Goal: Transaction & Acquisition: Purchase product/service

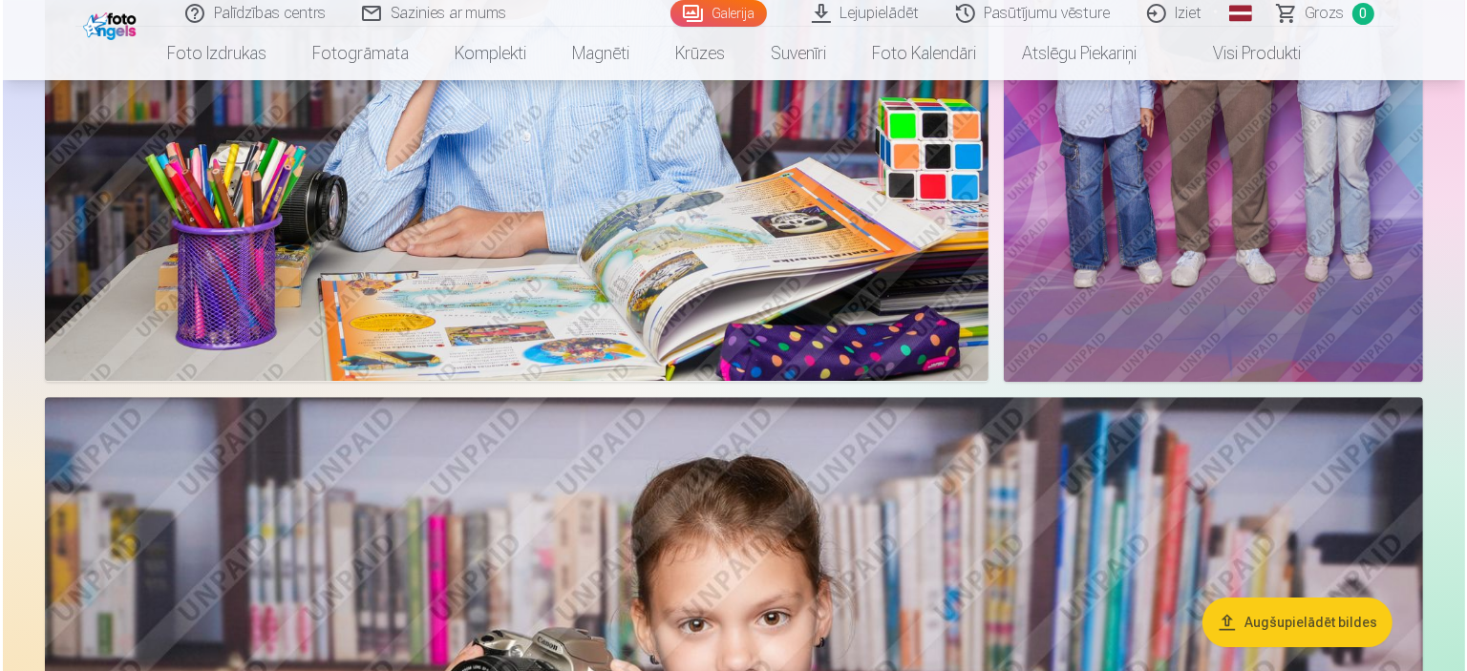
scroll to position [5896, 0]
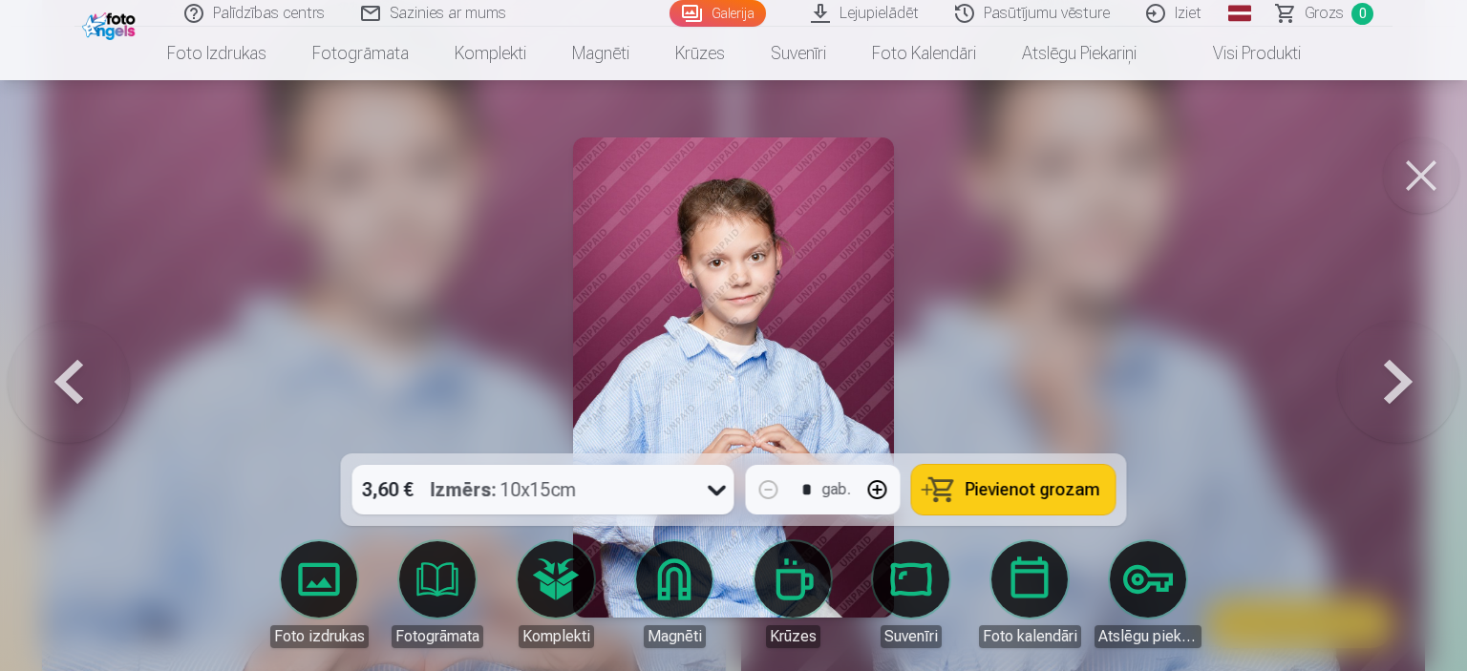
click at [1393, 389] on button at bounding box center [1398, 378] width 122 height 114
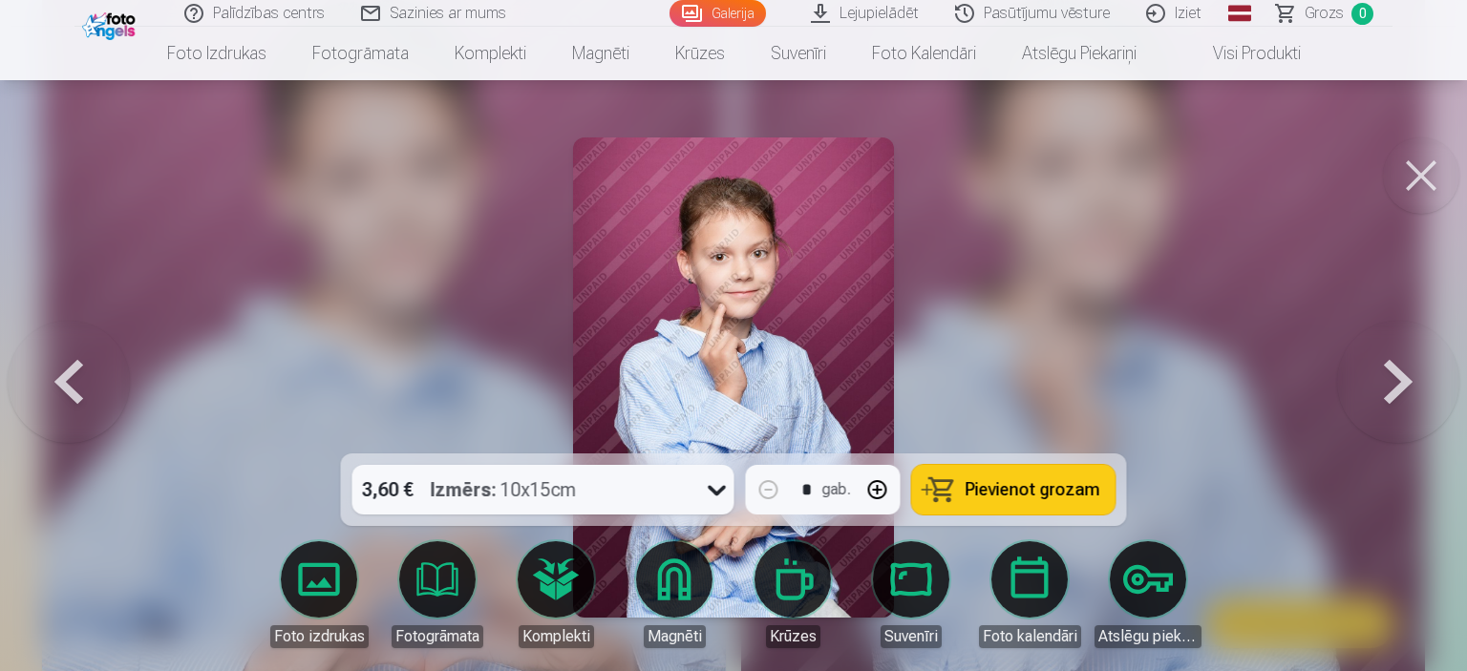
click at [1393, 389] on button at bounding box center [1398, 378] width 122 height 114
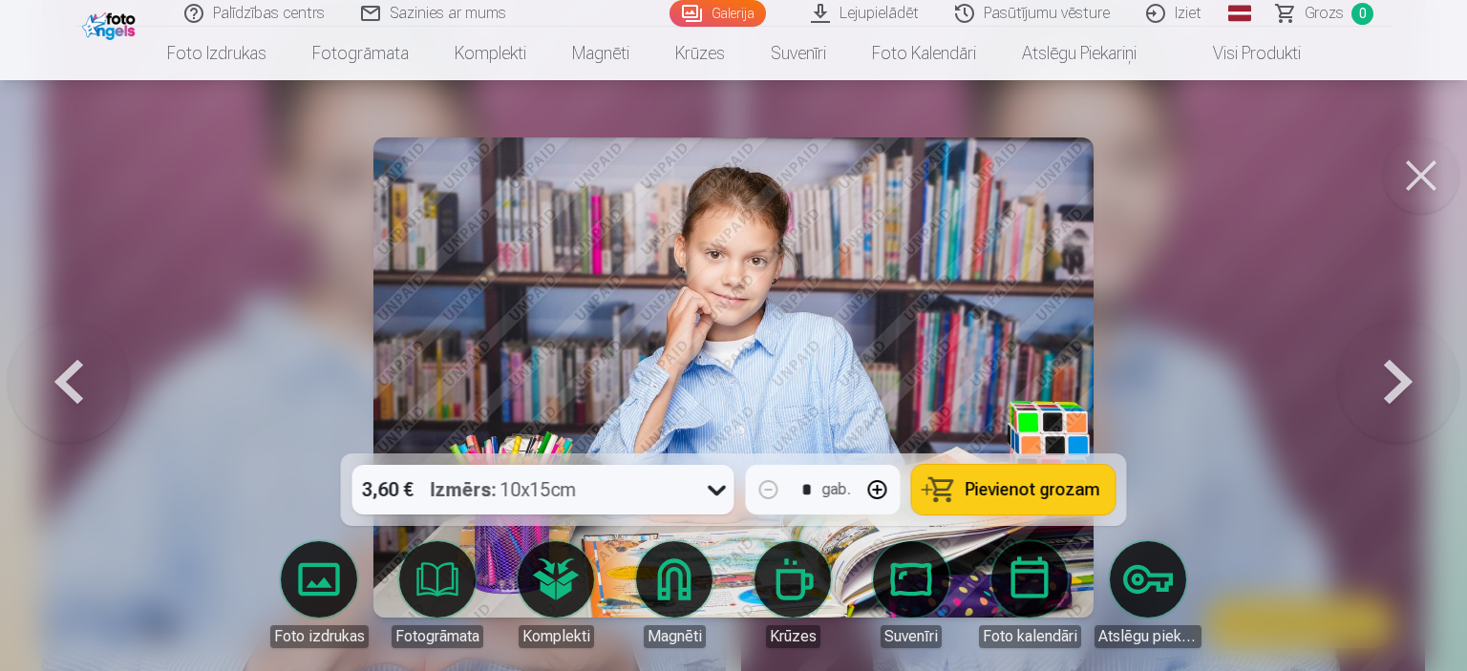
click at [1393, 389] on button at bounding box center [1398, 378] width 122 height 114
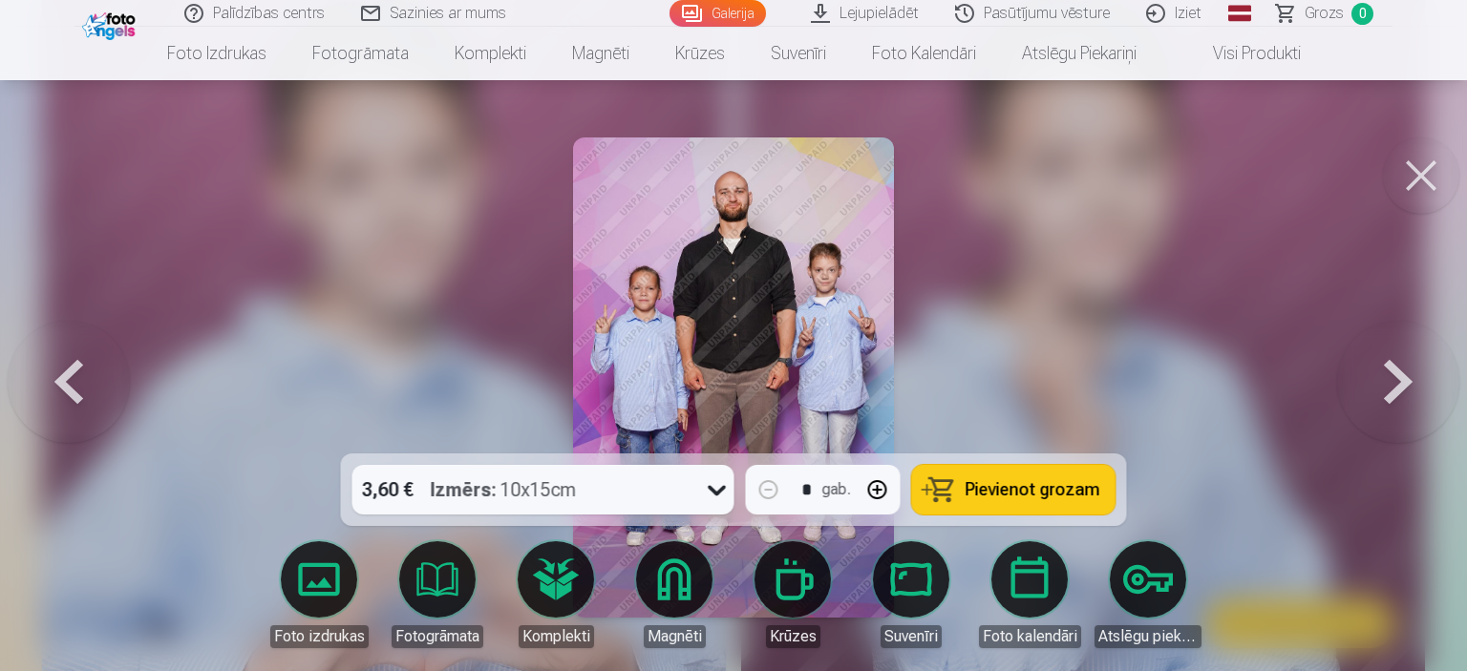
click at [1393, 389] on button at bounding box center [1398, 378] width 122 height 114
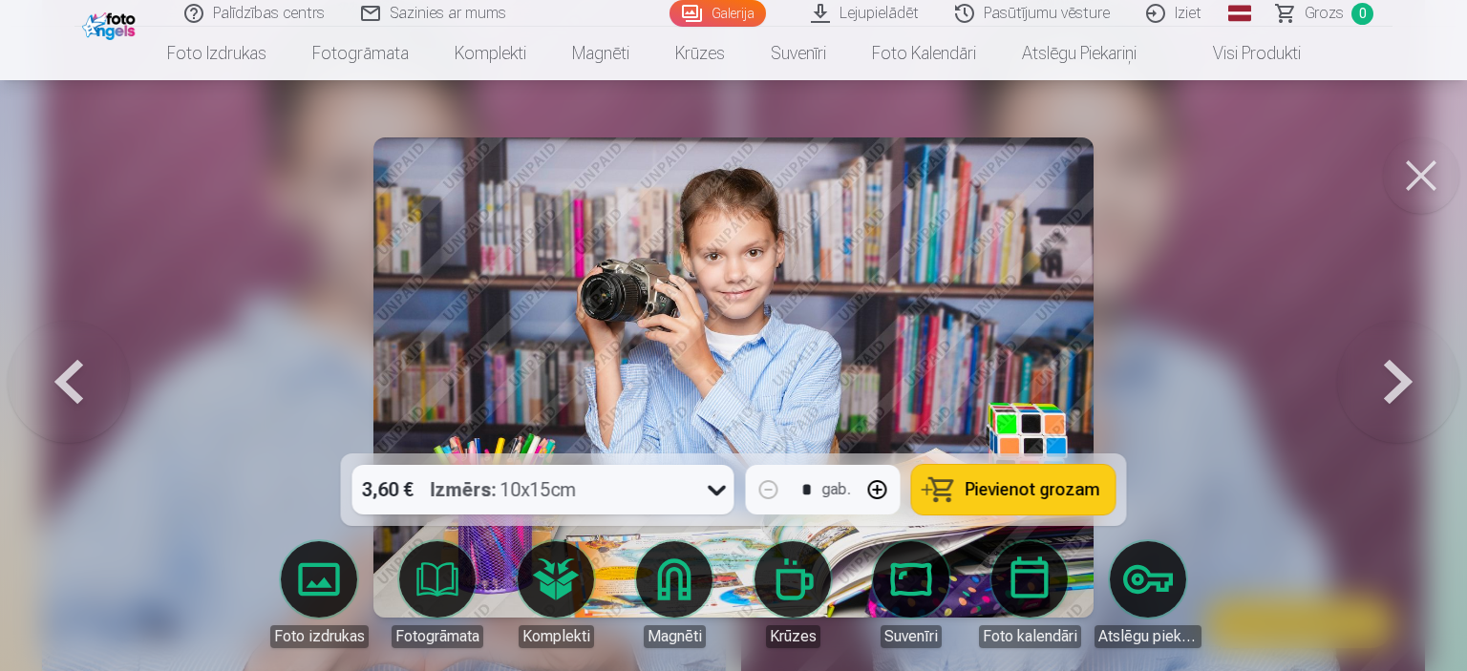
click at [1393, 389] on button at bounding box center [1398, 378] width 122 height 114
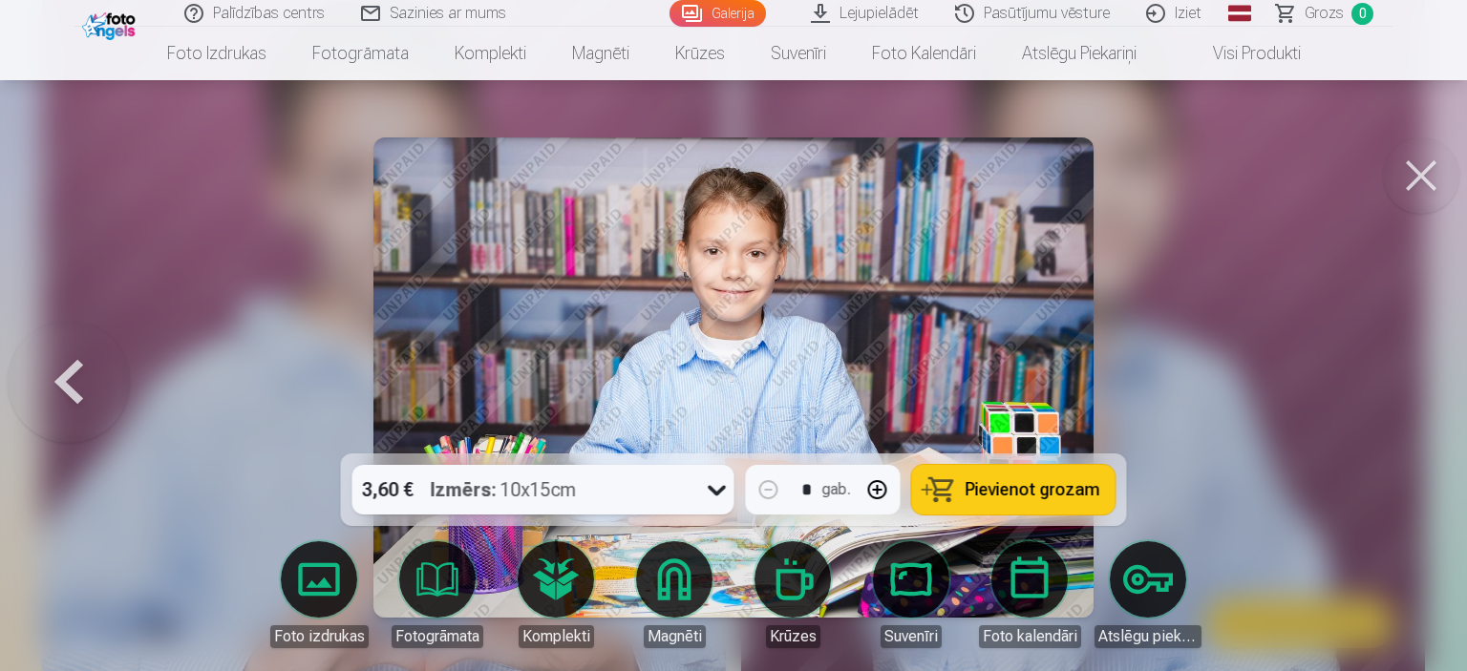
click at [1393, 389] on div at bounding box center [733, 335] width 1467 height 671
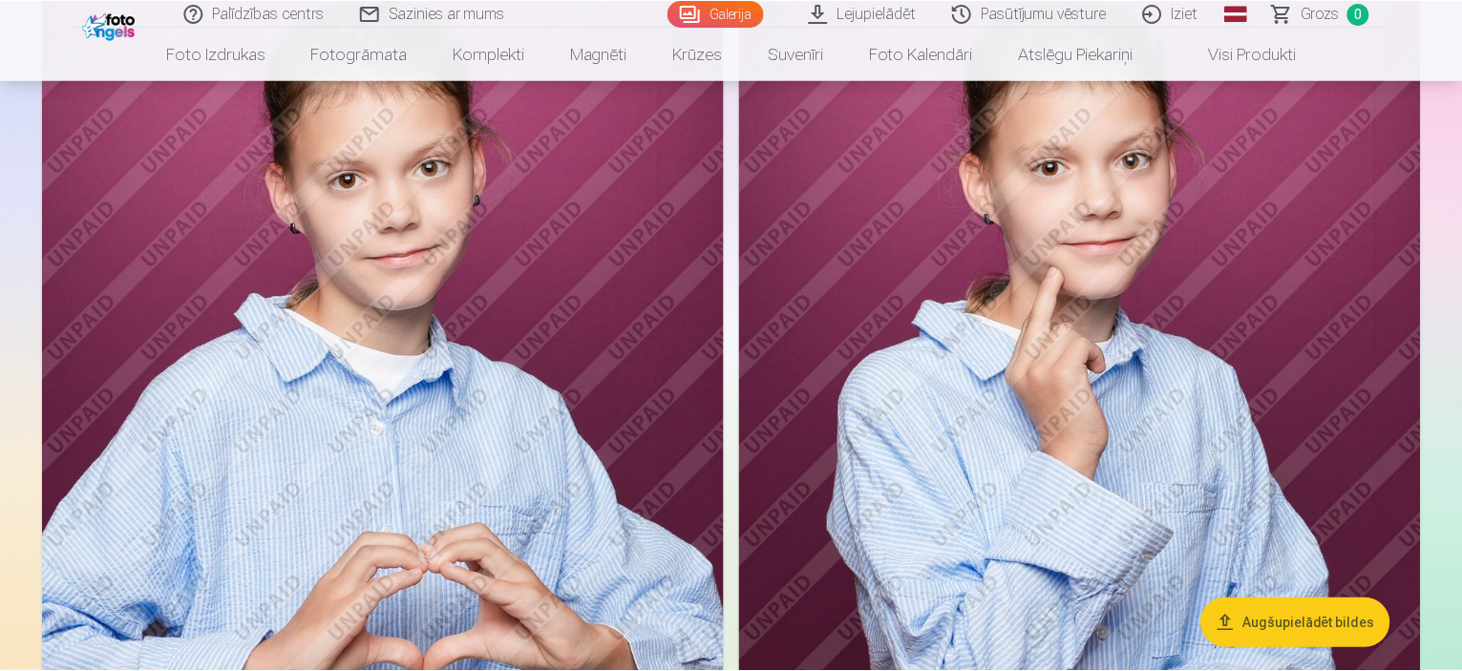
scroll to position [5878, 0]
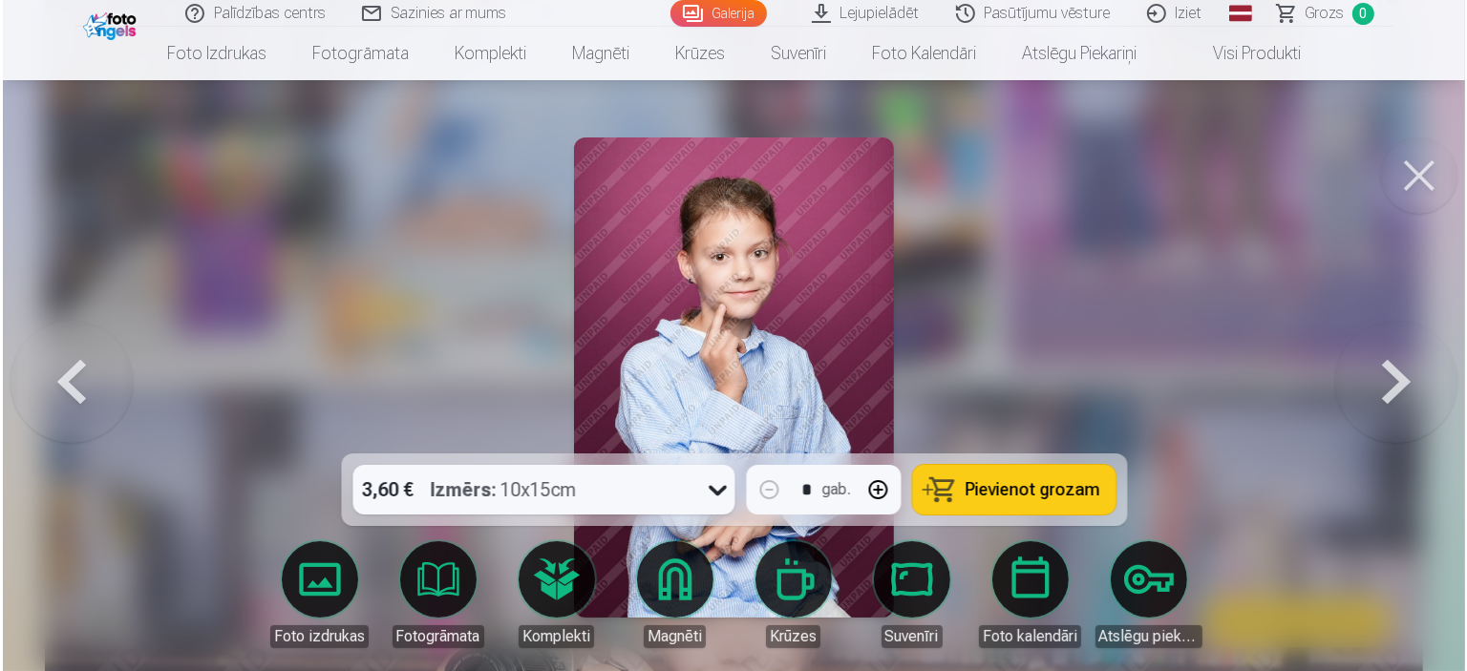
scroll to position [5896, 0]
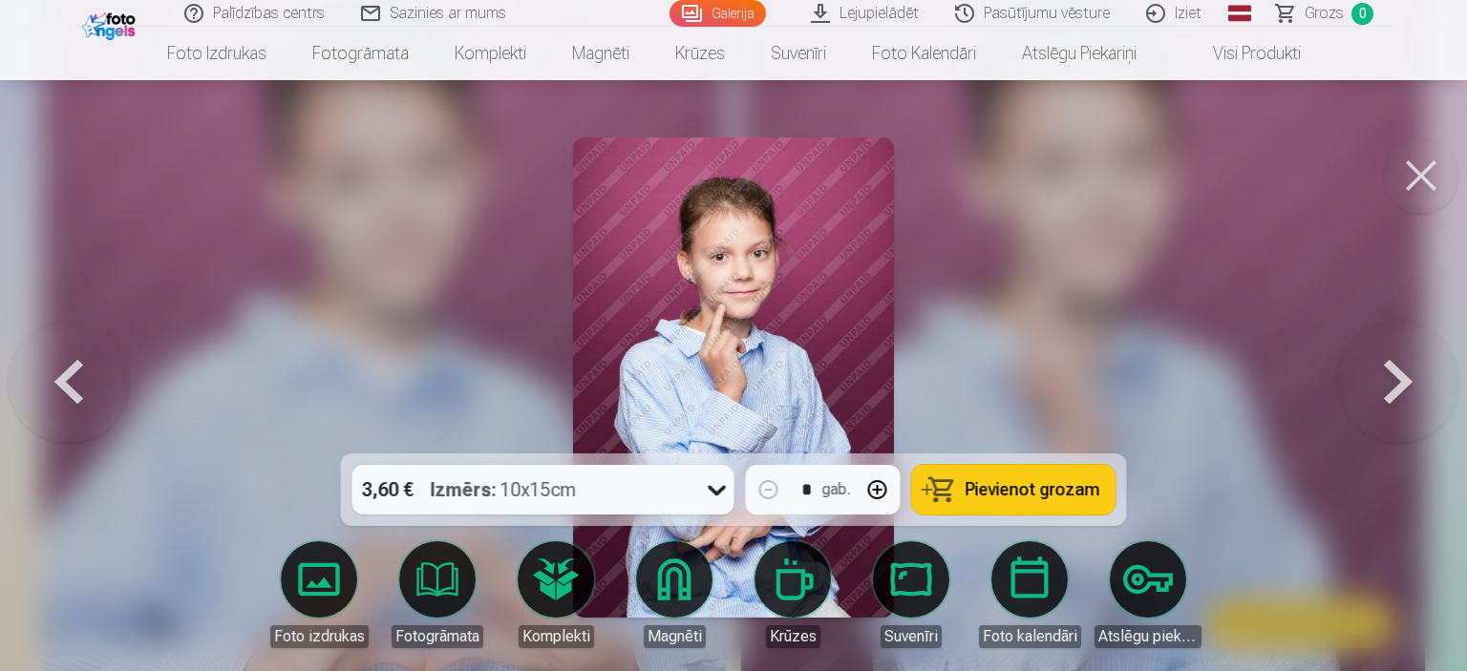
click at [1393, 389] on button at bounding box center [1398, 378] width 122 height 114
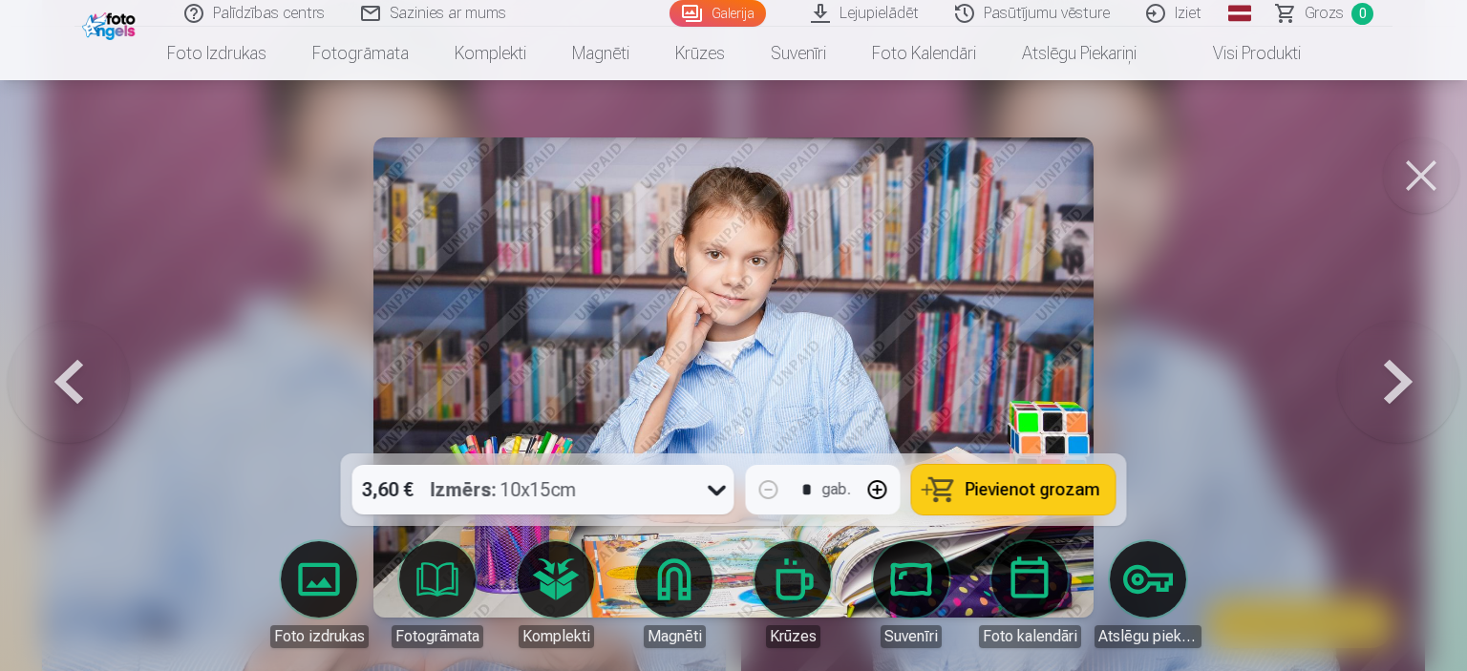
click at [1393, 389] on button at bounding box center [1398, 378] width 122 height 114
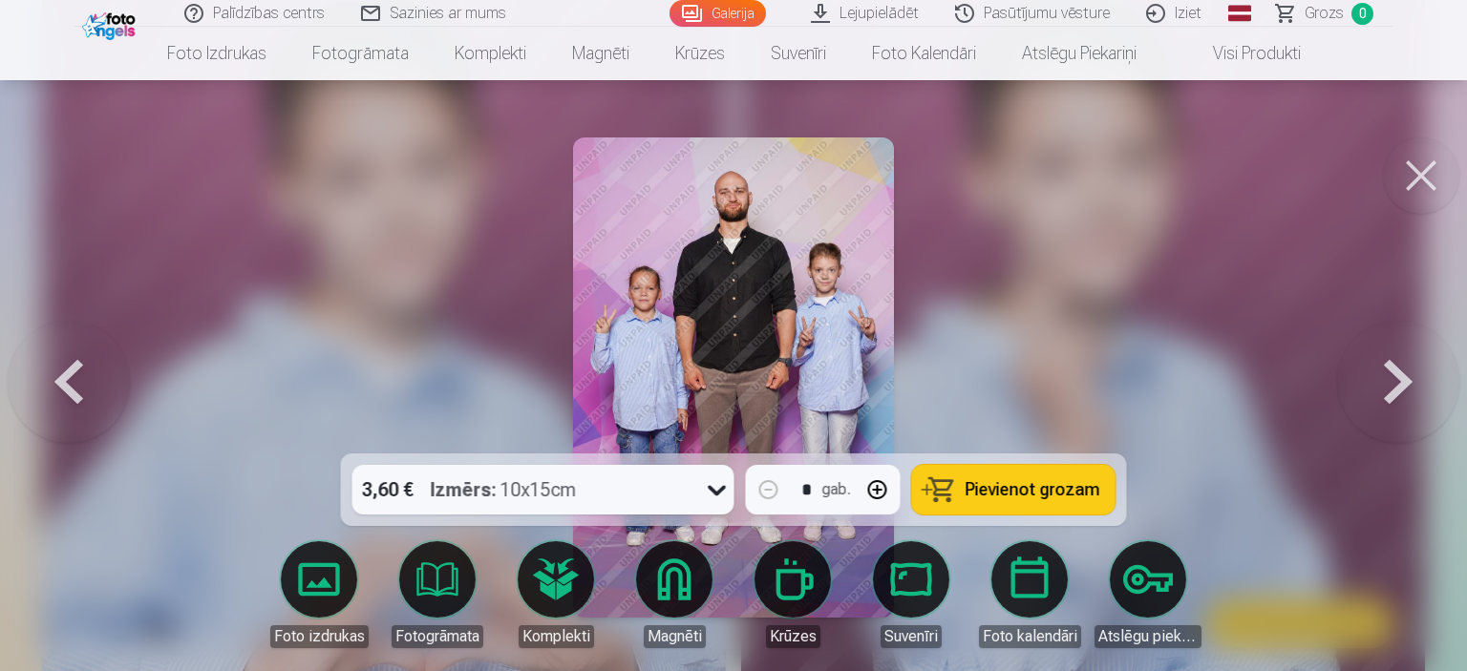
click at [1393, 389] on button at bounding box center [1398, 378] width 122 height 114
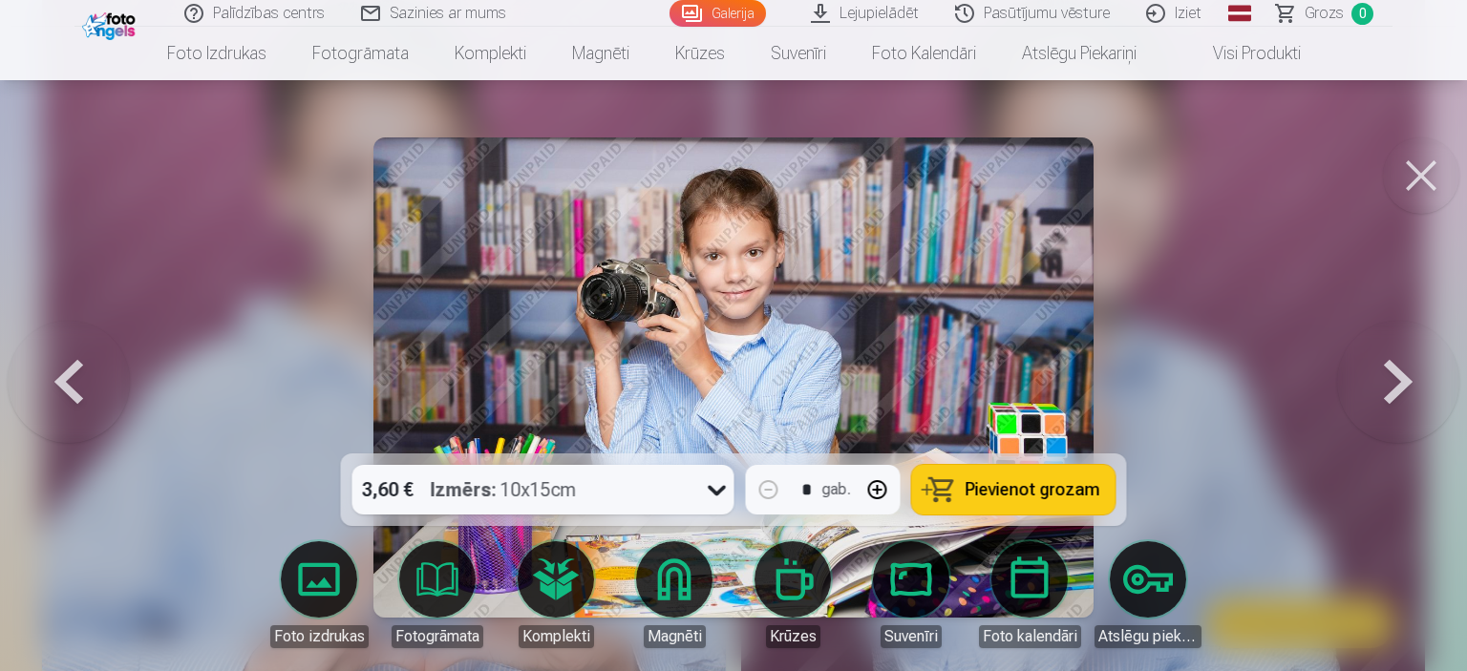
click at [1393, 389] on button at bounding box center [1398, 378] width 122 height 114
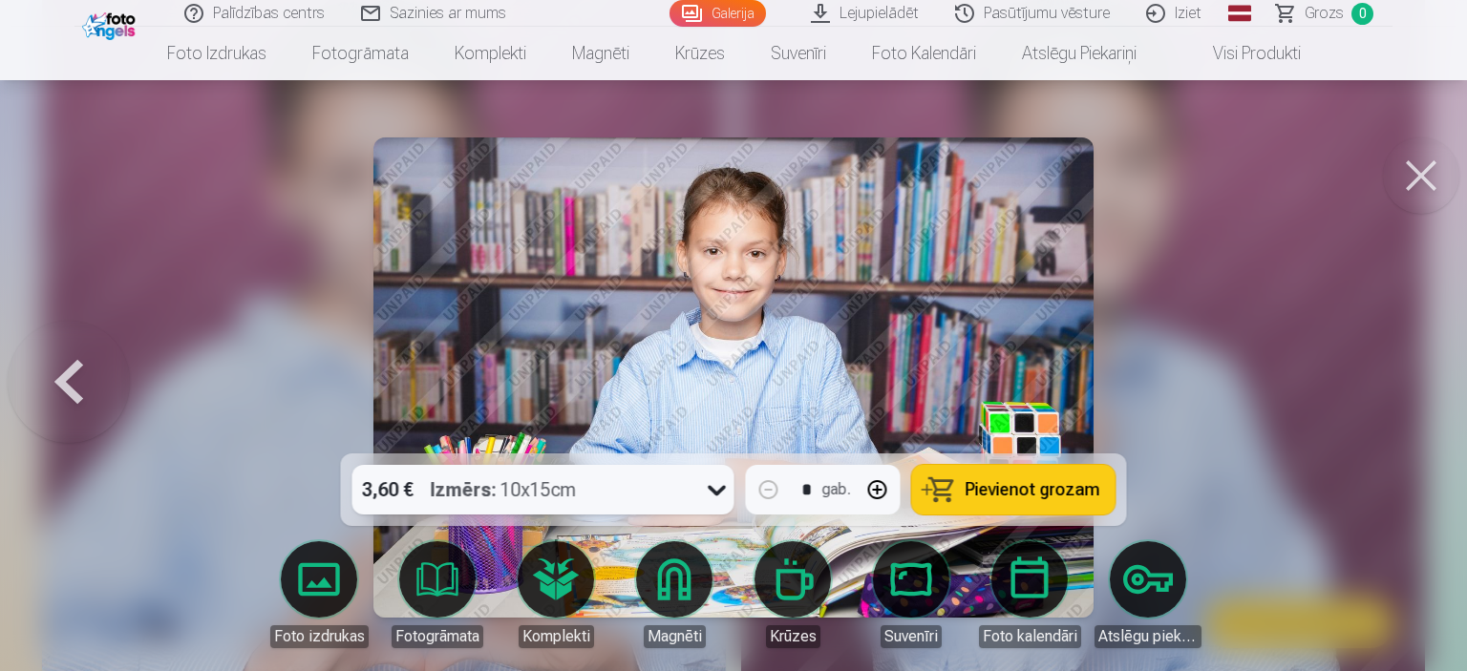
click at [1393, 389] on div at bounding box center [733, 335] width 1467 height 671
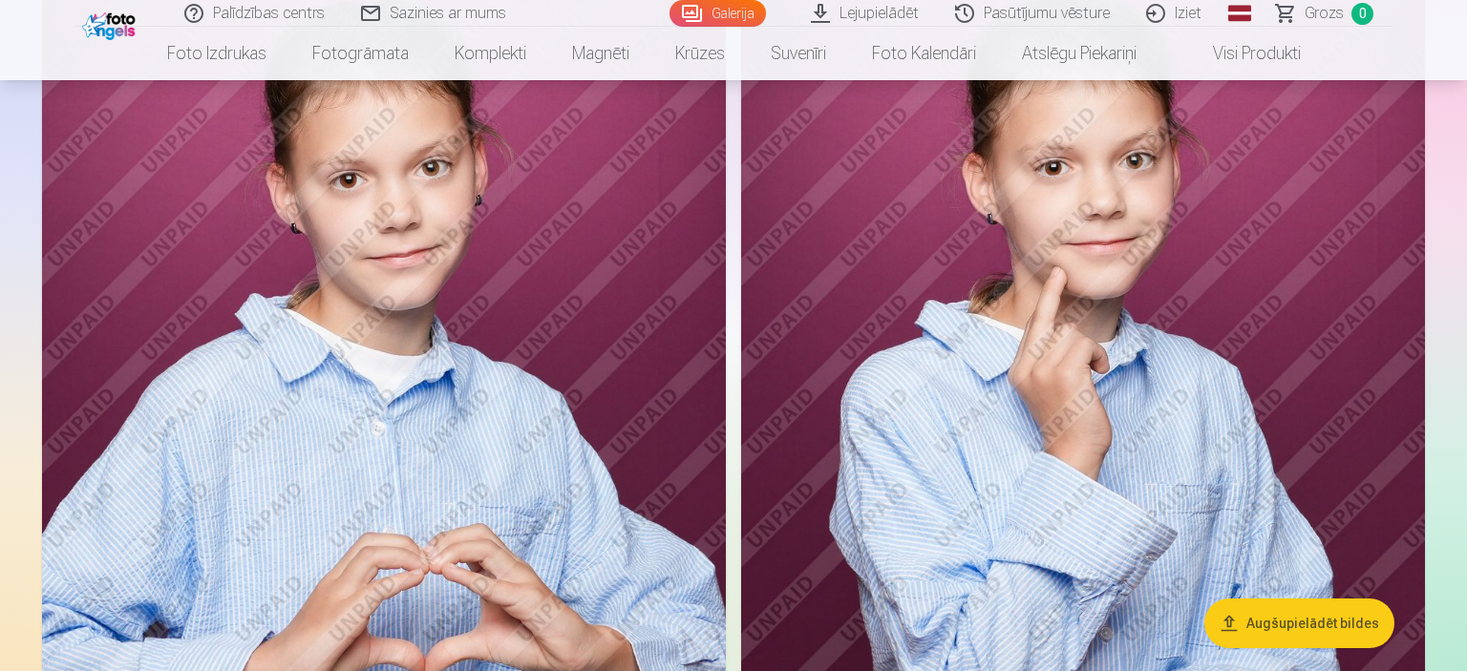
scroll to position [5878, 0]
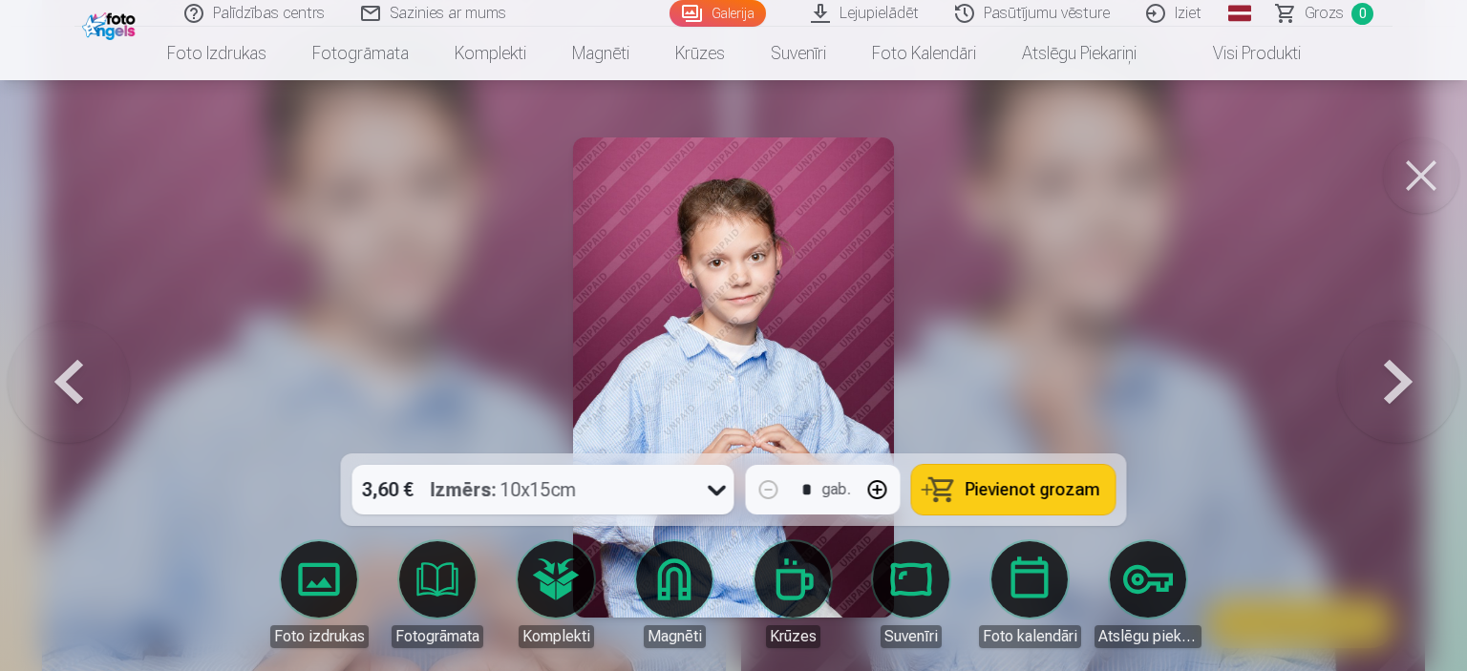
click at [705, 493] on icon at bounding box center [717, 490] width 31 height 31
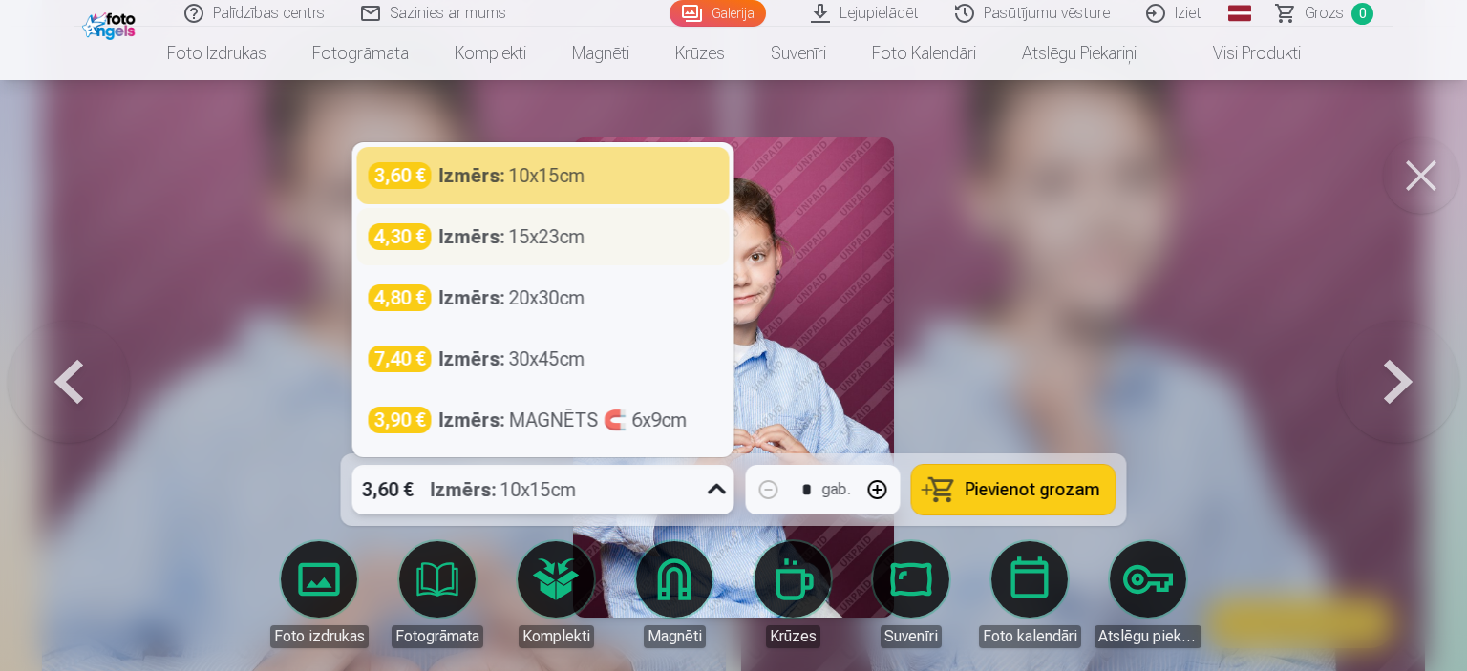
click at [592, 241] on div "4,30 € Izmērs : 15x23cm" at bounding box center [543, 236] width 349 height 27
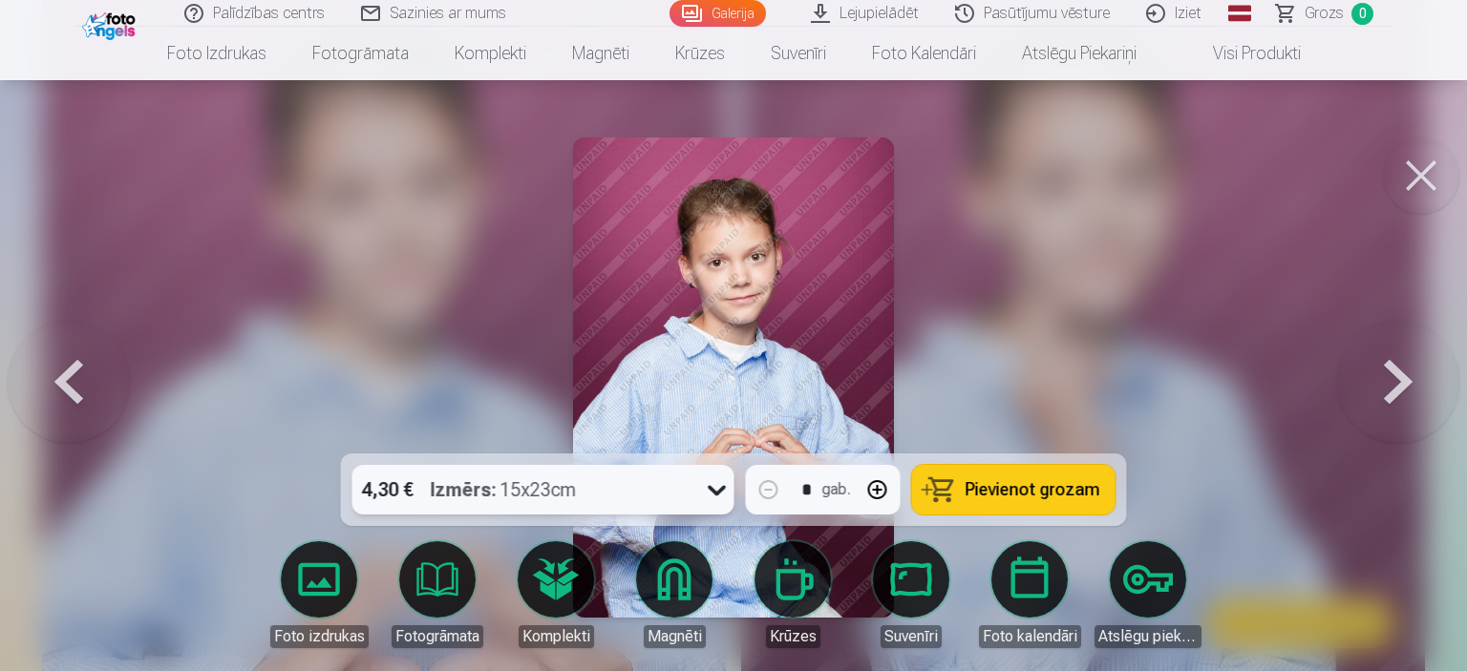
click at [882, 484] on button "button" at bounding box center [878, 490] width 46 height 46
click at [997, 492] on span "Pievienot grozam" at bounding box center [1032, 489] width 135 height 17
type input "*"
click at [1391, 397] on button at bounding box center [1398, 378] width 122 height 114
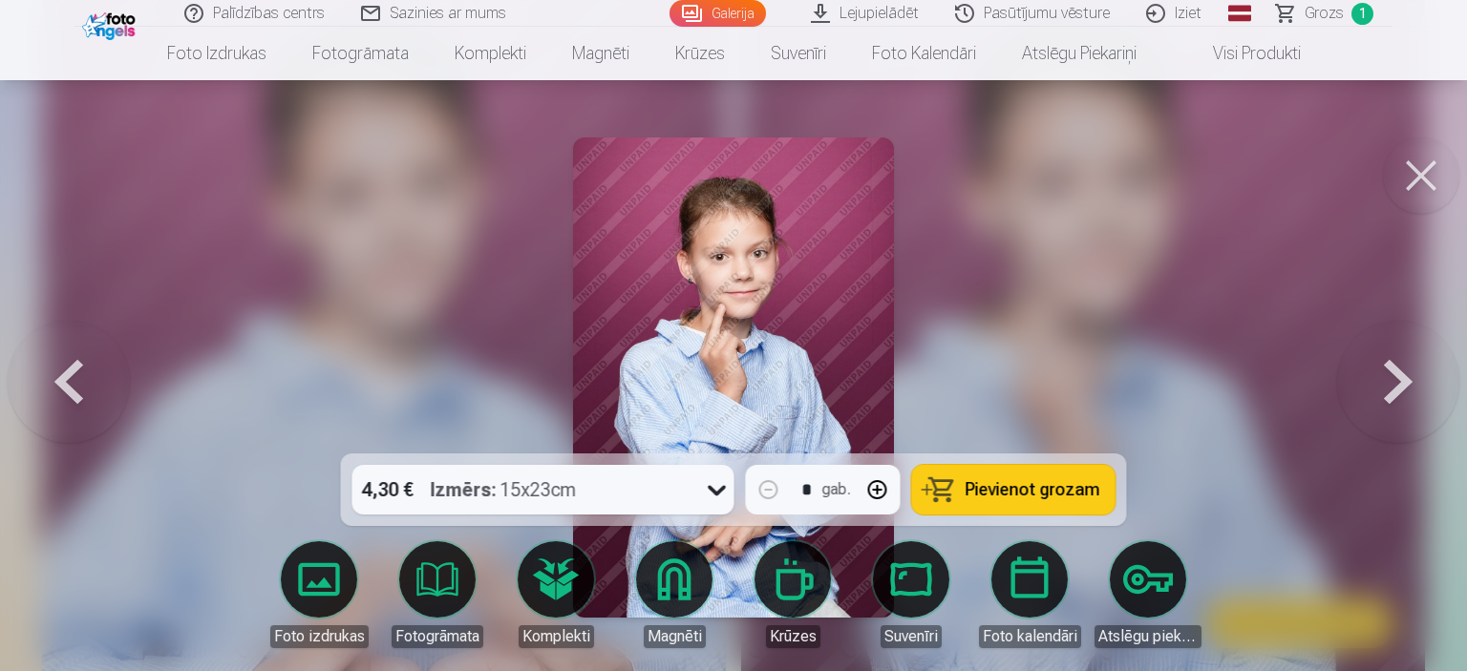
click at [1391, 397] on button at bounding box center [1398, 378] width 122 height 114
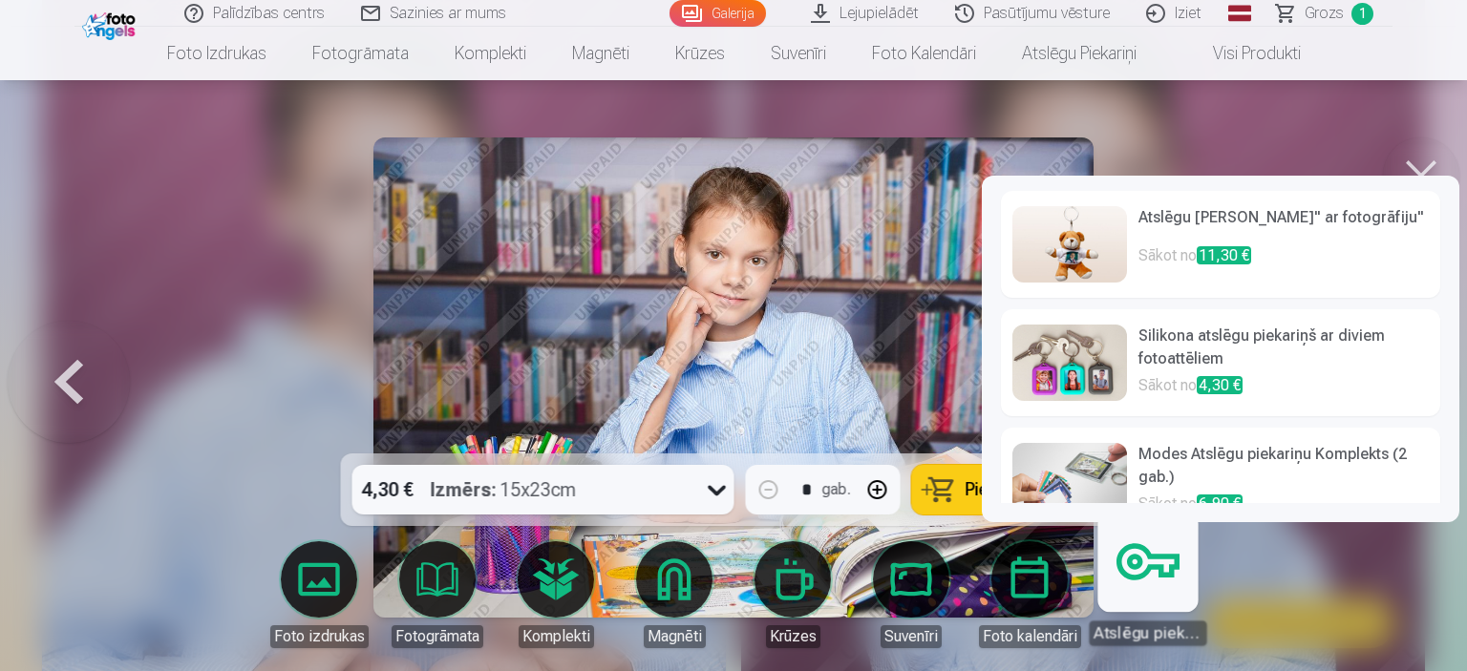
scroll to position [34, 0]
click at [1283, 228] on h6 "Atslēgu [PERSON_NAME]" ar fotogrāfiju"" at bounding box center [1283, 225] width 290 height 38
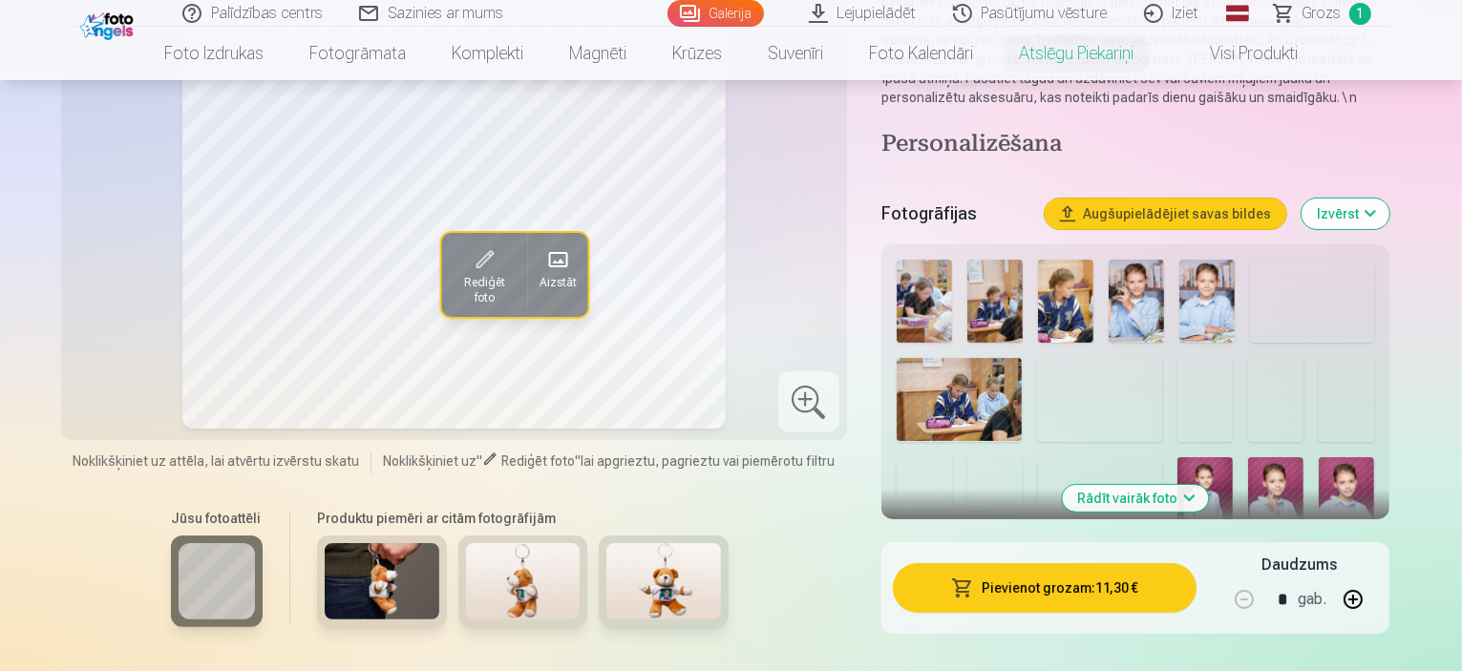
scroll to position [328, 0]
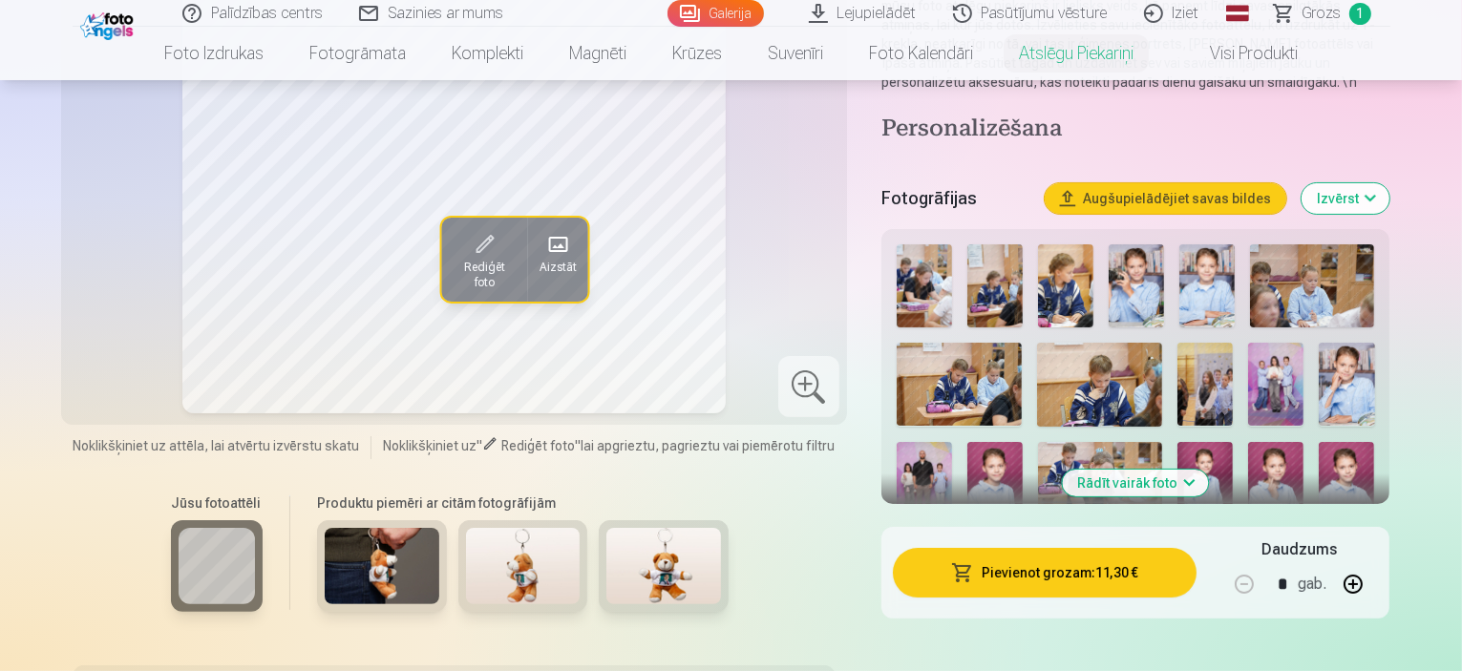
click at [1177, 470] on button "Rādīt vairāk foto" at bounding box center [1136, 483] width 146 height 27
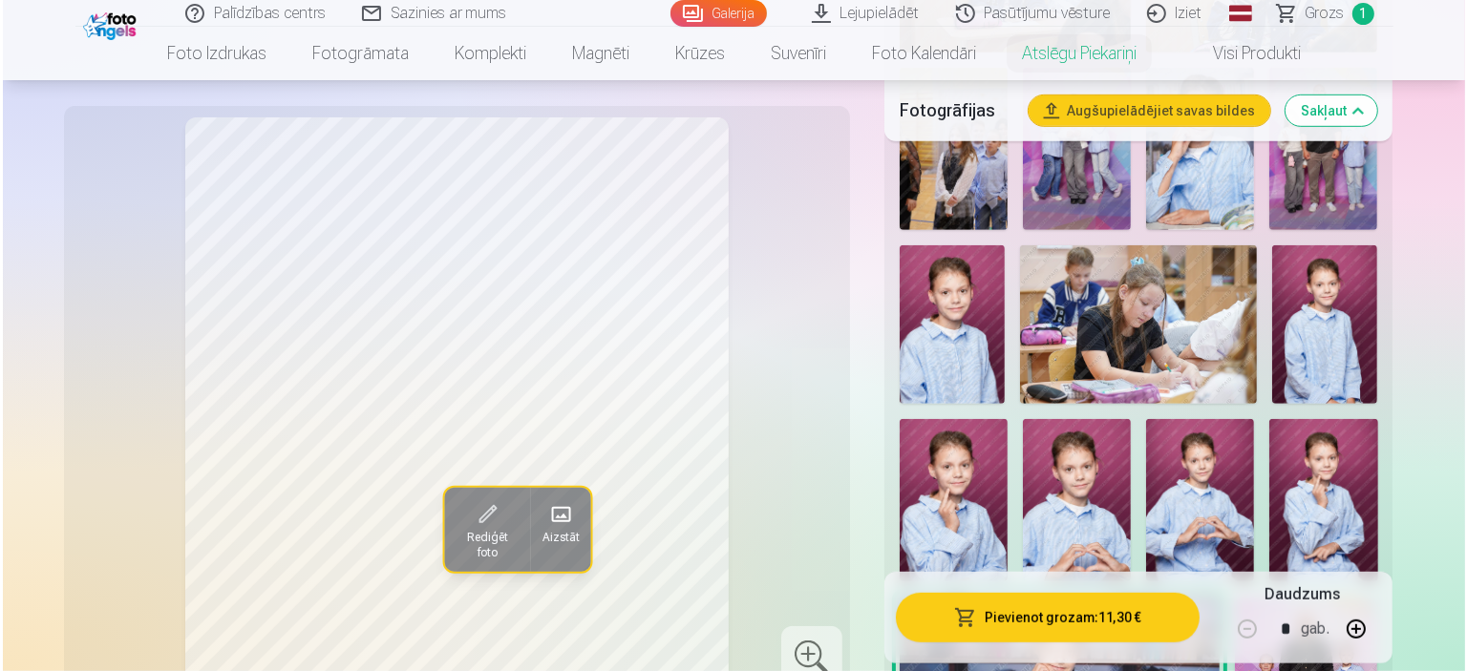
scroll to position [1090, 0]
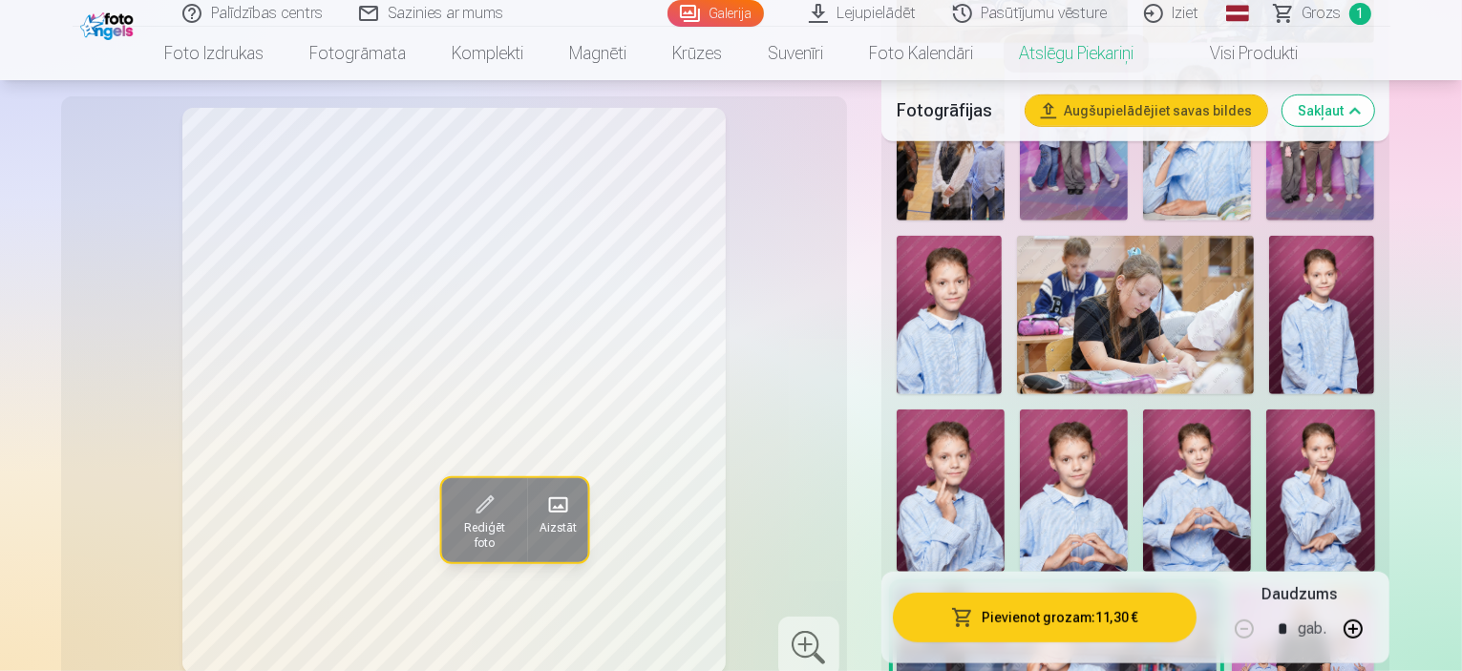
click at [1089, 410] on img at bounding box center [1074, 491] width 108 height 162
click at [1106, 614] on button "Pievienot grozam : 11,30 €" at bounding box center [1045, 618] width 305 height 50
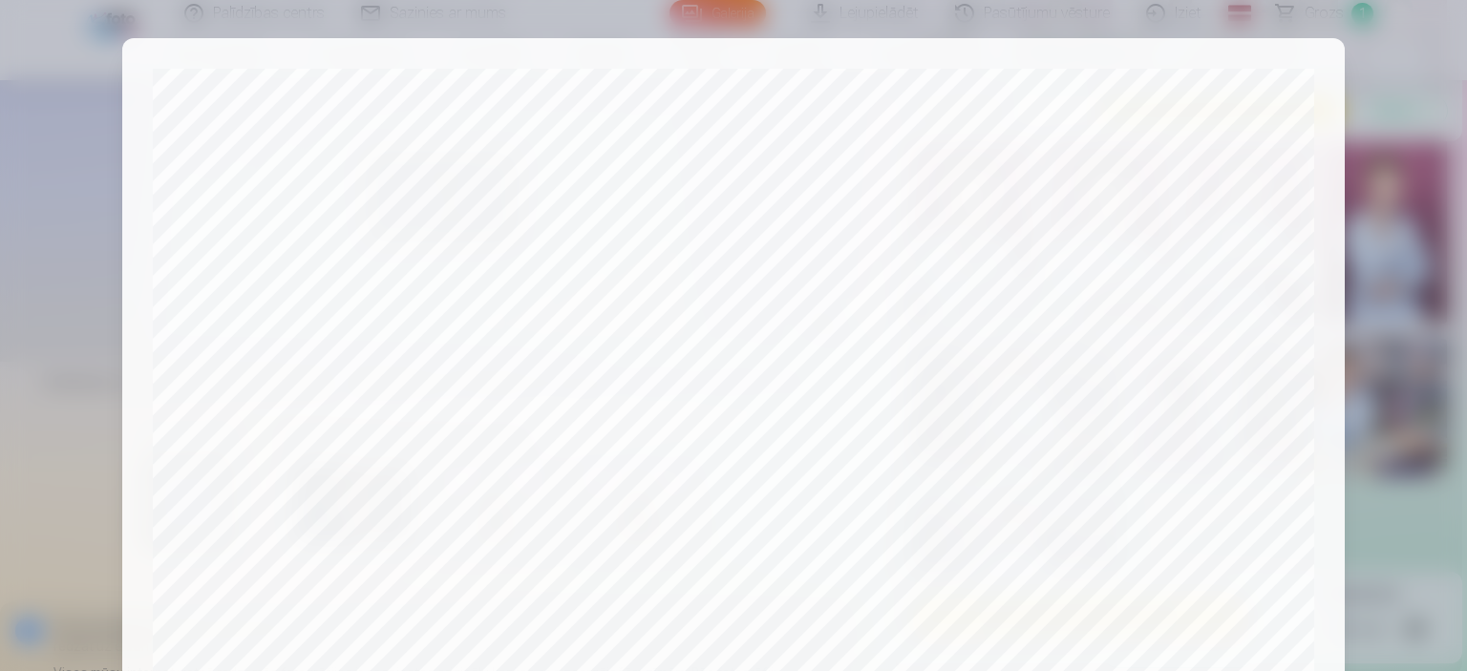
scroll to position [703, 0]
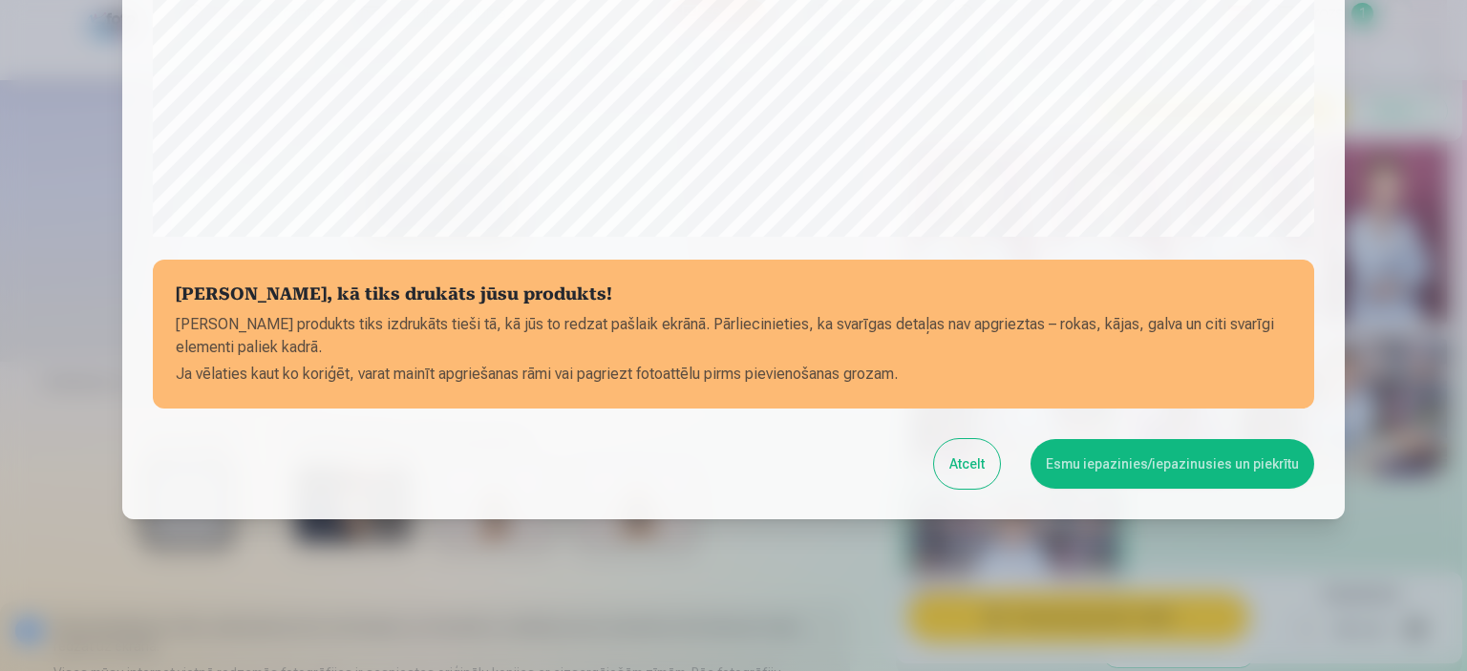
click at [1168, 448] on button "Esmu iepazinies/iepazinusies un piekrītu" at bounding box center [1172, 464] width 284 height 50
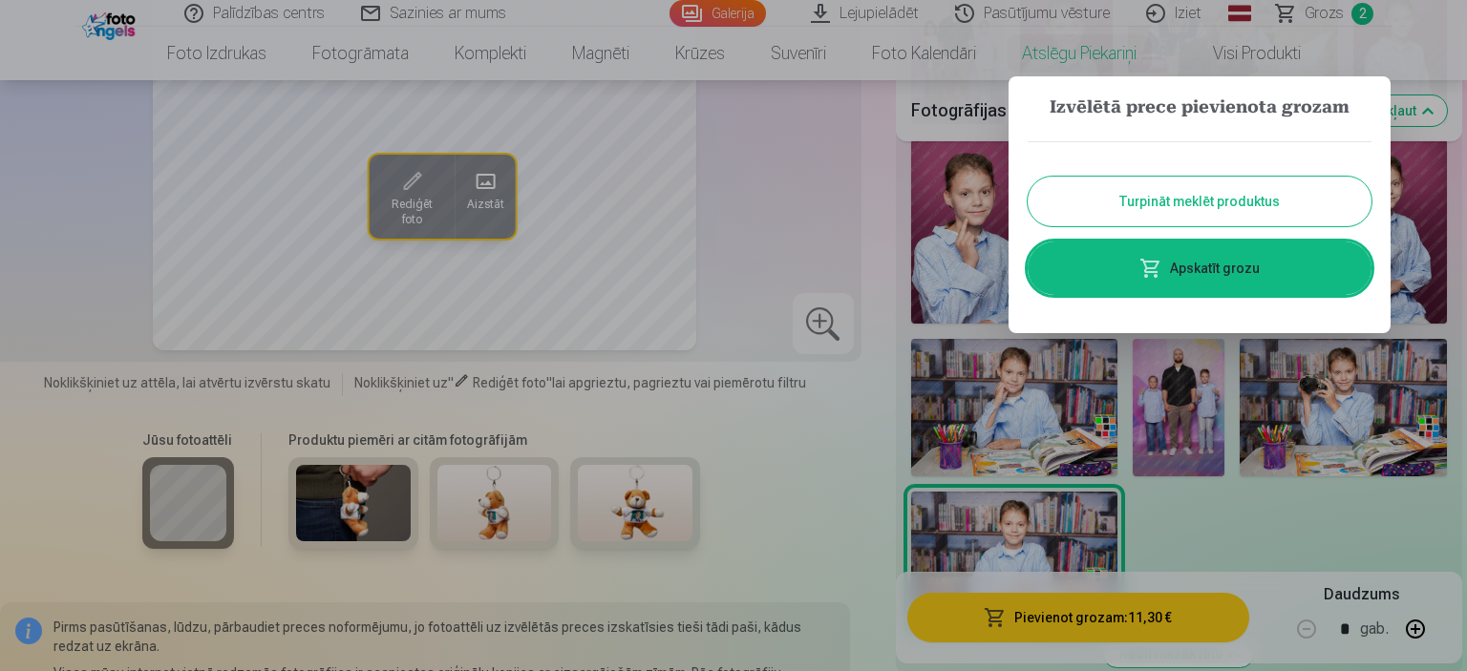
click at [1229, 267] on link "Apskatīt grozu" at bounding box center [1199, 268] width 344 height 53
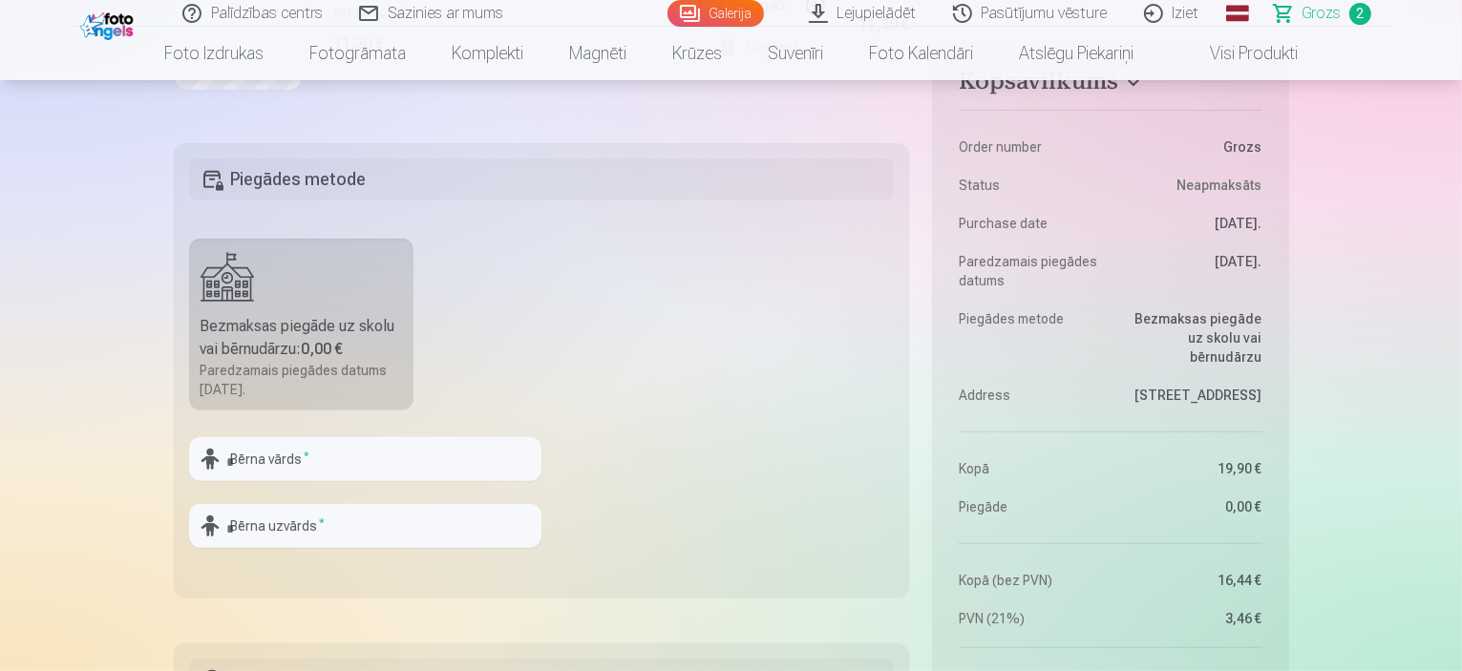
scroll to position [749, 0]
click at [317, 465] on input "text" at bounding box center [365, 463] width 352 height 44
type input "****"
click at [287, 524] on input "text" at bounding box center [365, 530] width 352 height 44
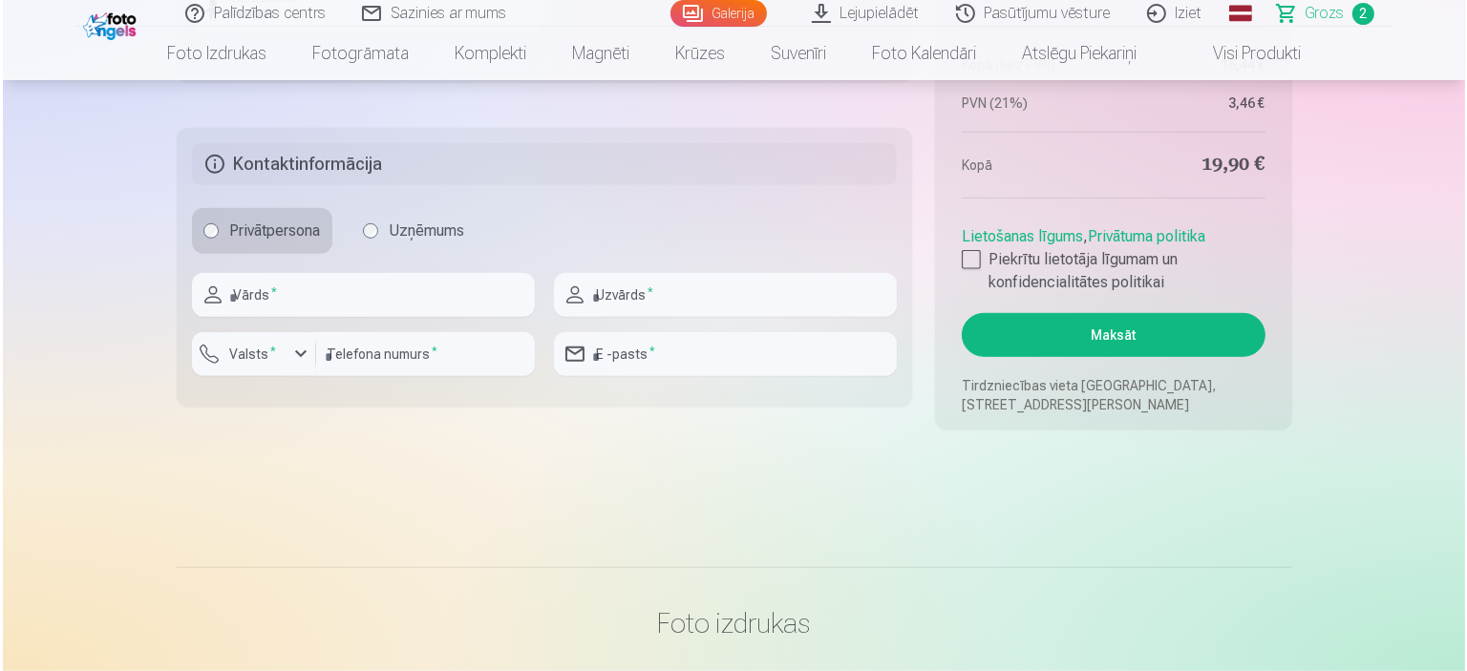
scroll to position [1271, 0]
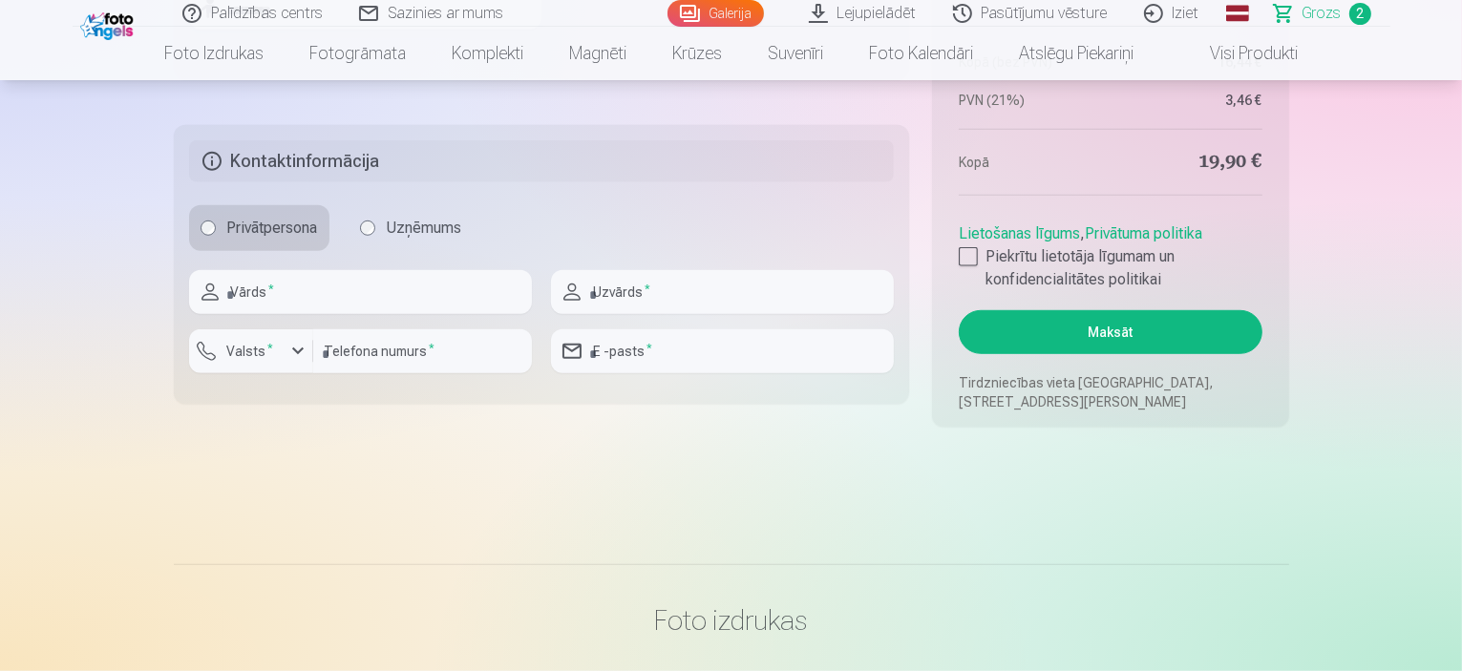
type input "*********"
click at [420, 293] on input "text" at bounding box center [360, 292] width 343 height 44
type input "******"
click at [653, 283] on input "text" at bounding box center [722, 292] width 343 height 44
click at [589, 289] on input "*****" at bounding box center [722, 292] width 343 height 44
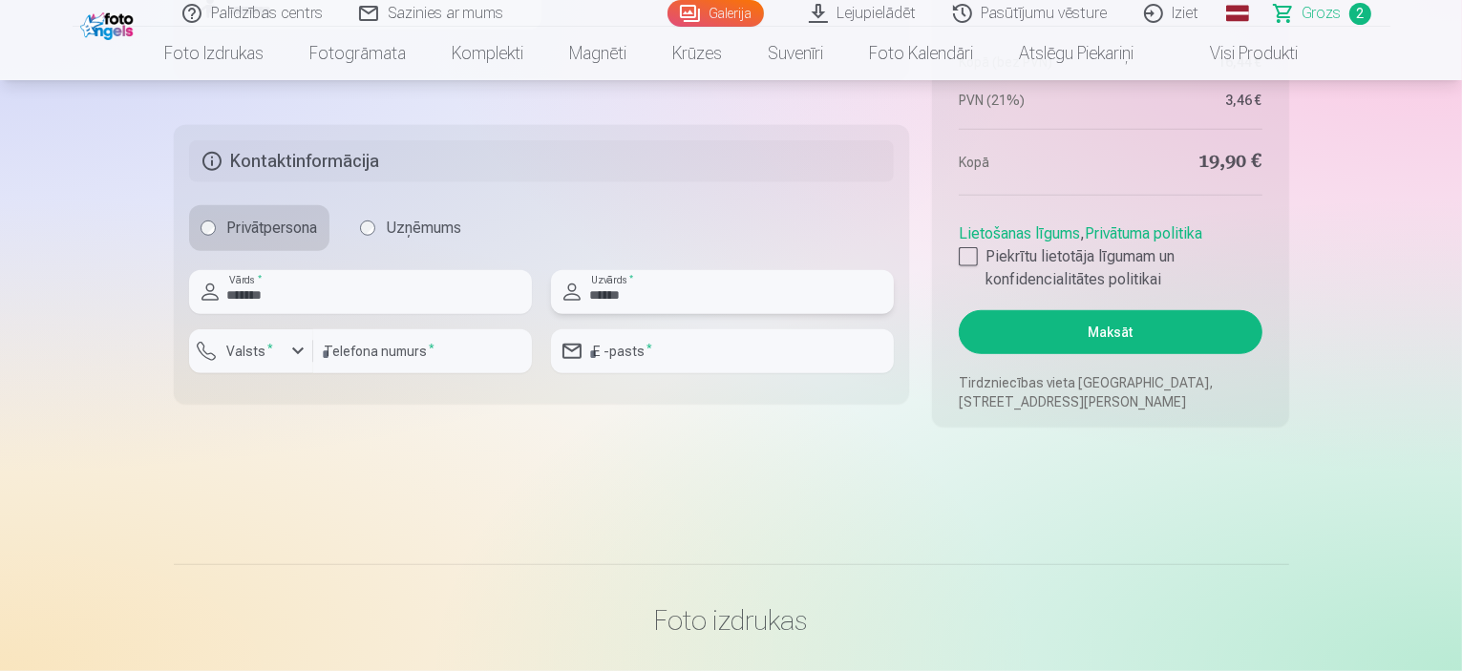
type input "******"
click at [293, 348] on div "button" at bounding box center [297, 351] width 23 height 23
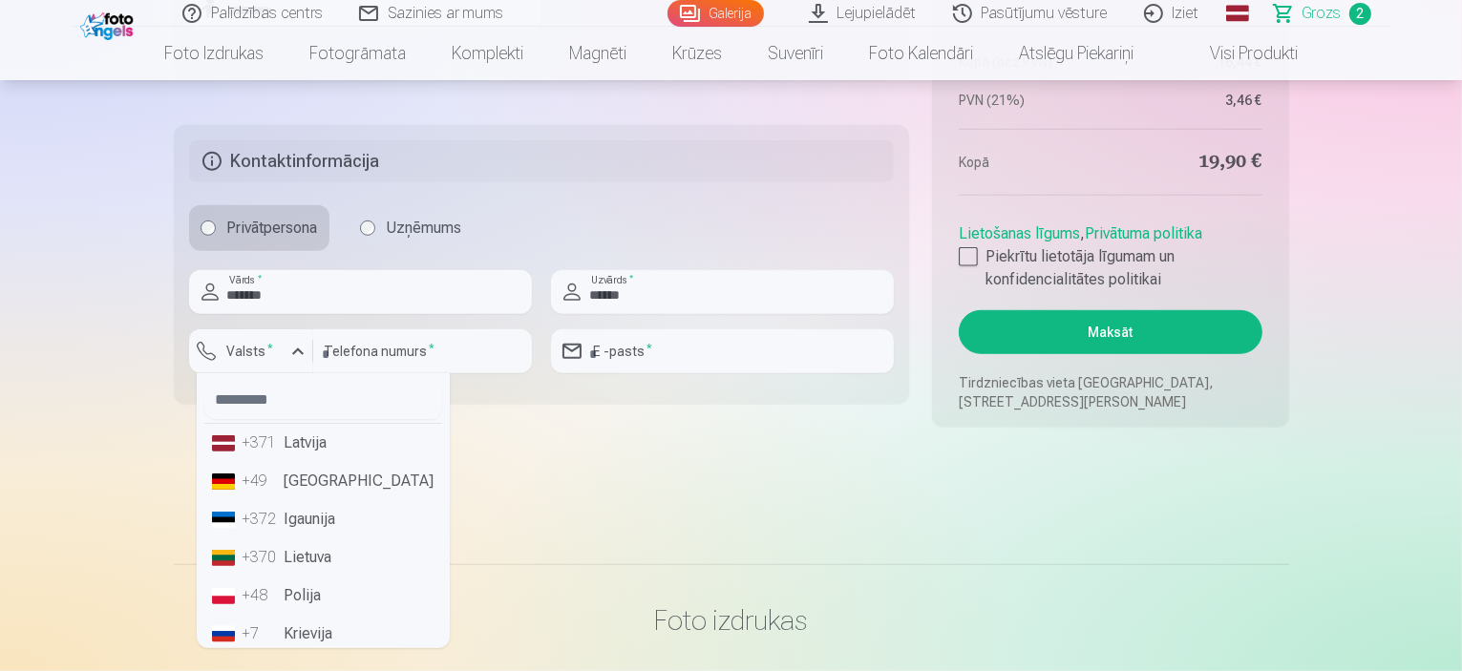
click at [290, 455] on li "+371 Latvija" at bounding box center [323, 443] width 238 height 38
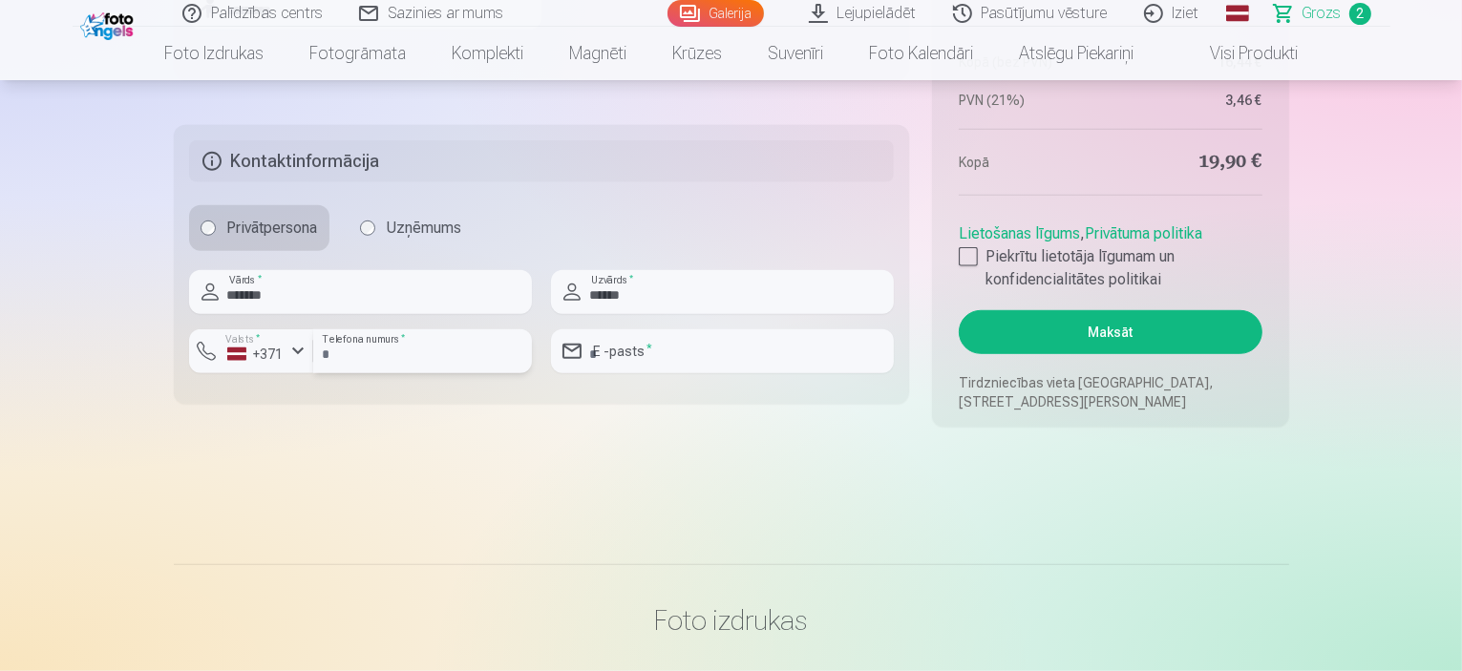
click at [387, 338] on input "number" at bounding box center [422, 351] width 219 height 44
type input "********"
click at [610, 352] on input "email" at bounding box center [722, 351] width 343 height 44
type input "**********"
click at [970, 254] on div at bounding box center [968, 256] width 19 height 19
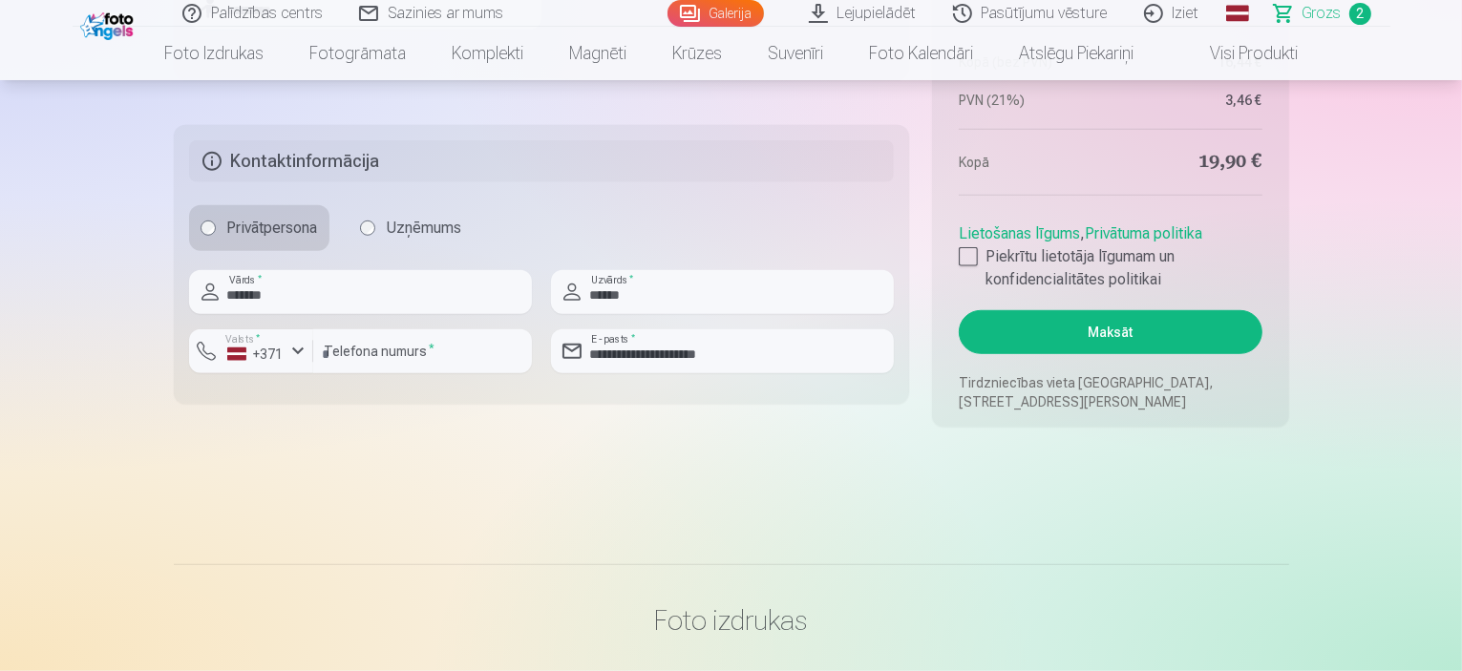
click at [1107, 328] on button "Maksāt" at bounding box center [1110, 332] width 303 height 44
